Goal: Communication & Community: Ask a question

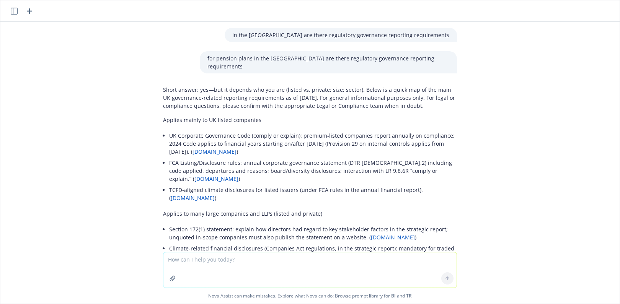
scroll to position [4554, 0]
